Goal: Navigation & Orientation: Find specific page/section

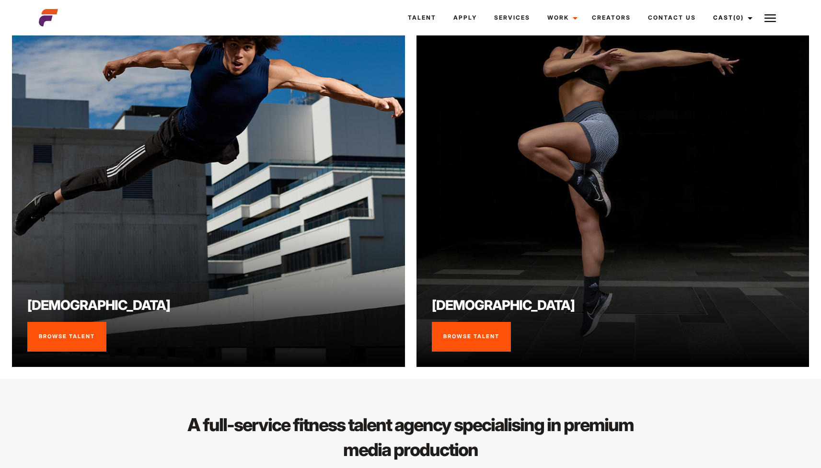
scroll to position [751, 0]
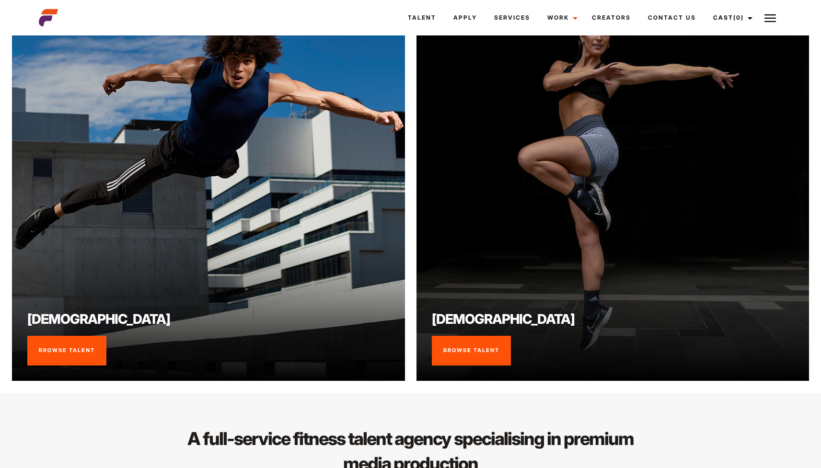
click at [556, 199] on img at bounding box center [612, 184] width 393 height 393
click at [472, 336] on link "Browse Talent" at bounding box center [471, 351] width 79 height 30
